Goal: Find specific page/section

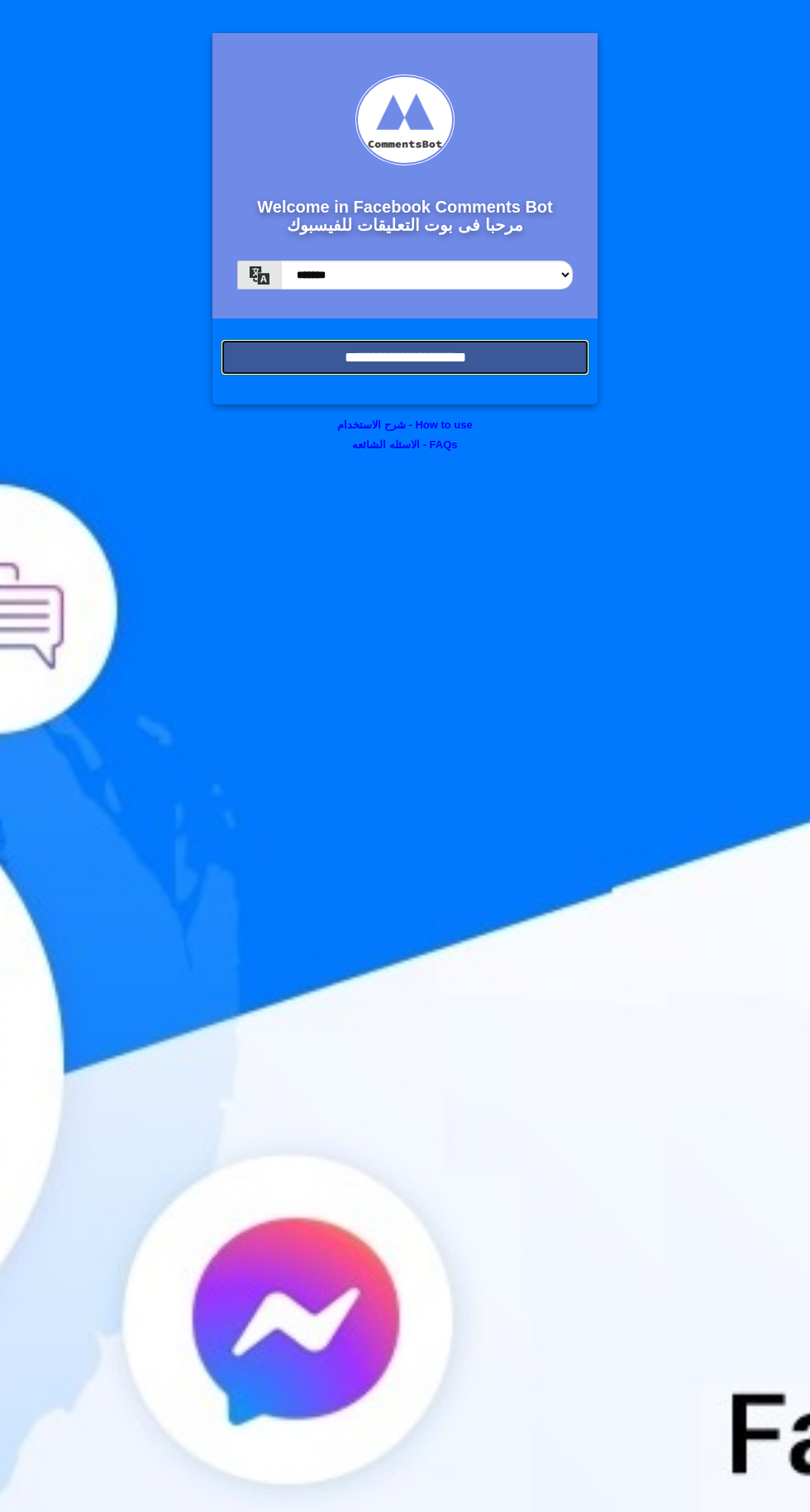
click at [492, 364] on input "**********" at bounding box center [405, 357] width 369 height 37
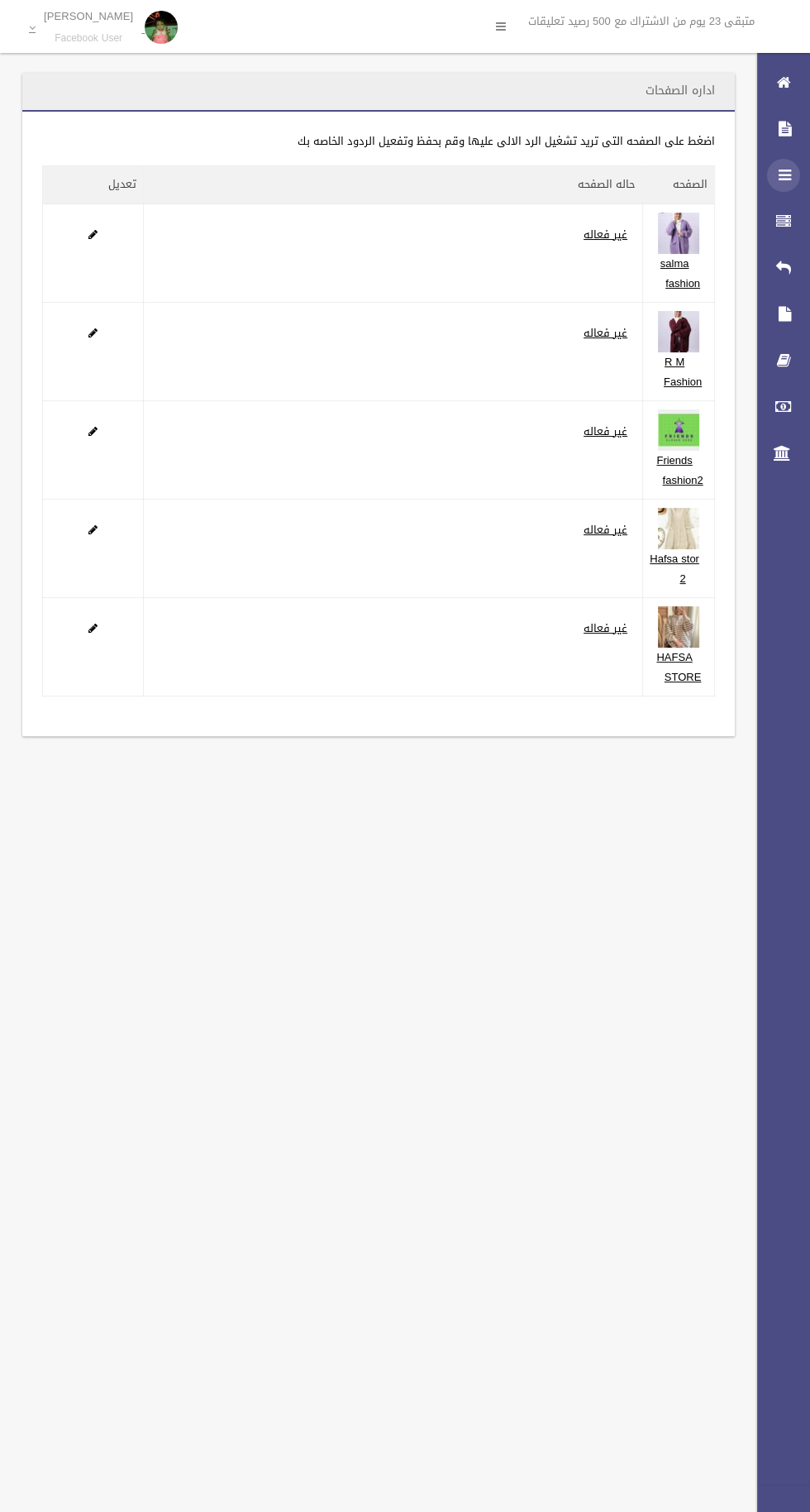
click at [777, 171] on icon at bounding box center [784, 175] width 15 height 33
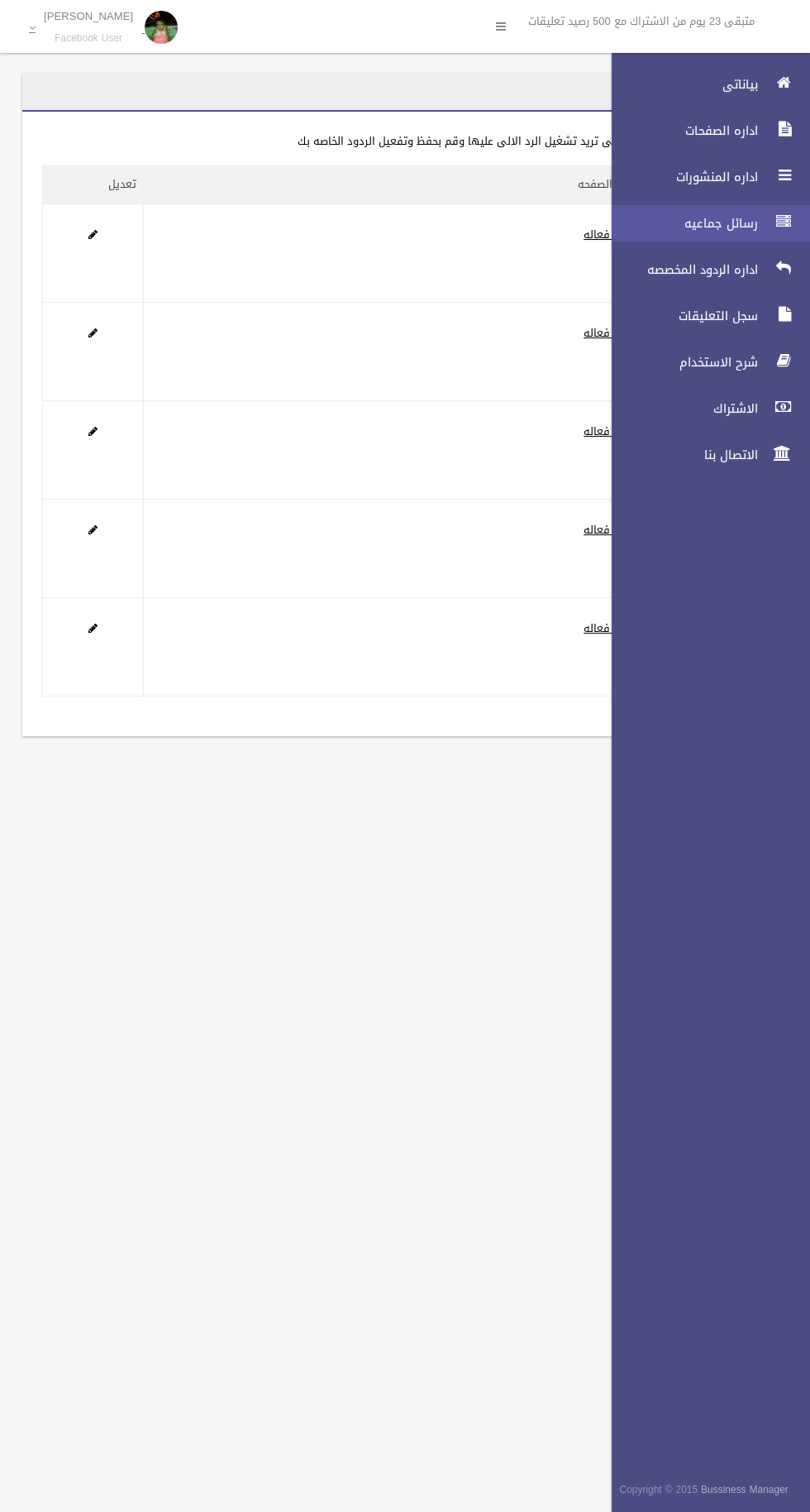
click at [701, 222] on span "رسائل جماعيه" at bounding box center [680, 224] width 165 height 17
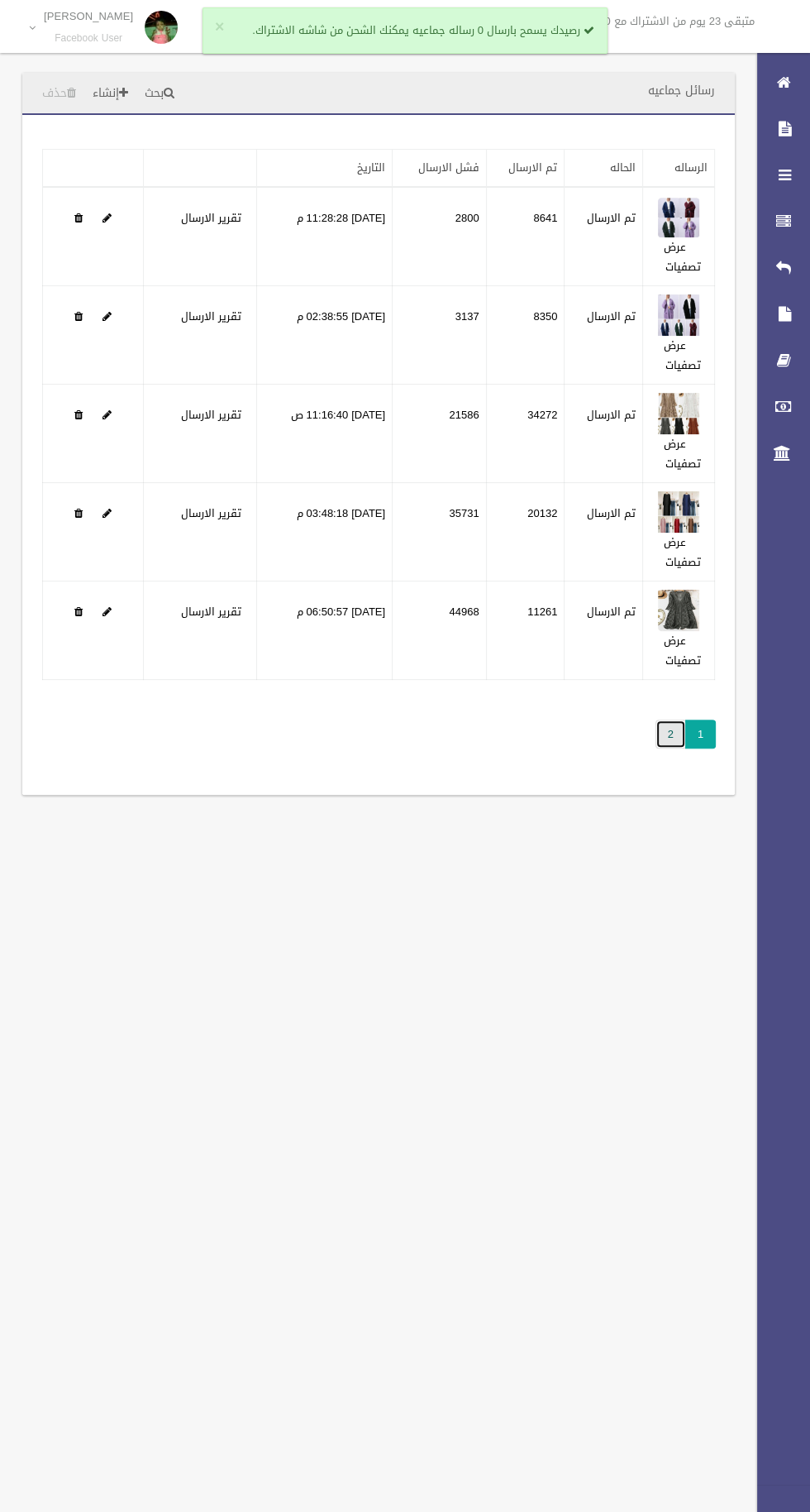
click at [667, 743] on link "2" at bounding box center [670, 733] width 31 height 29
